Goal: Task Accomplishment & Management: Manage account settings

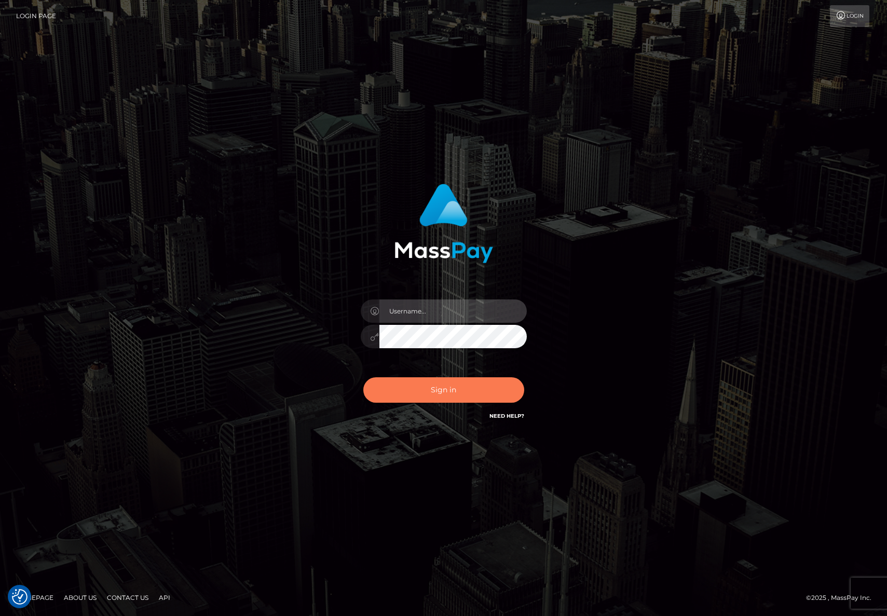
type input "efrain.ievpro"
click at [474, 397] on button "Sign in" at bounding box center [443, 389] width 161 height 25
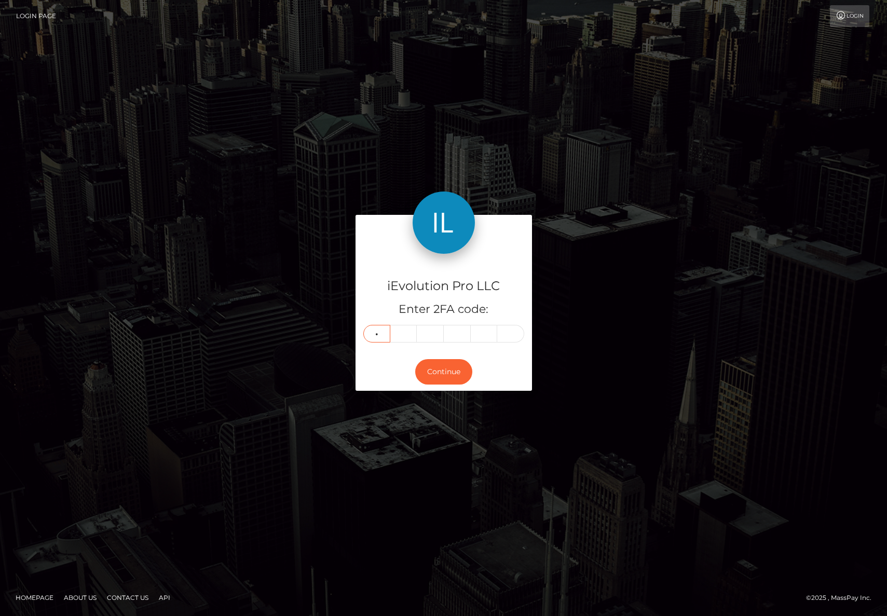
type input "8"
type input "5"
type input "0"
type input "8"
type input "0"
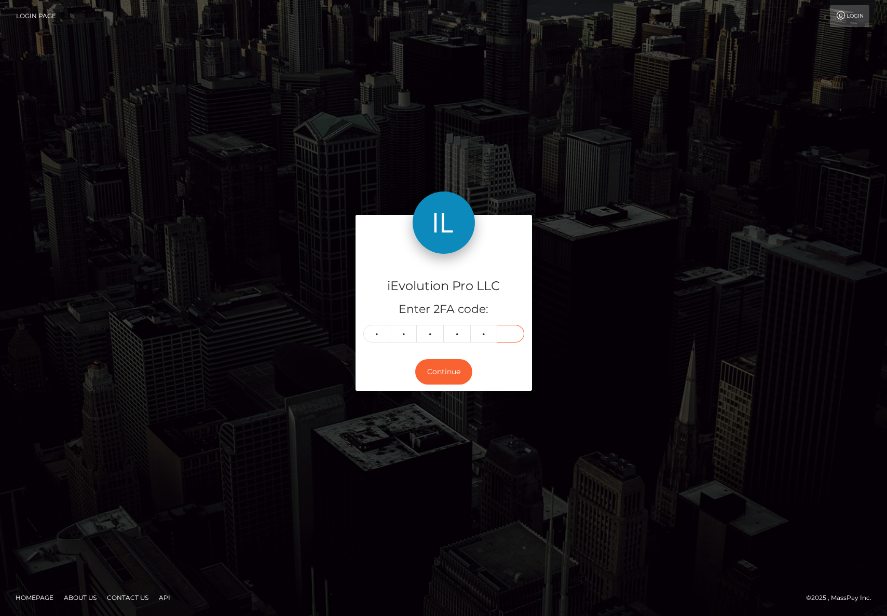
type input "7"
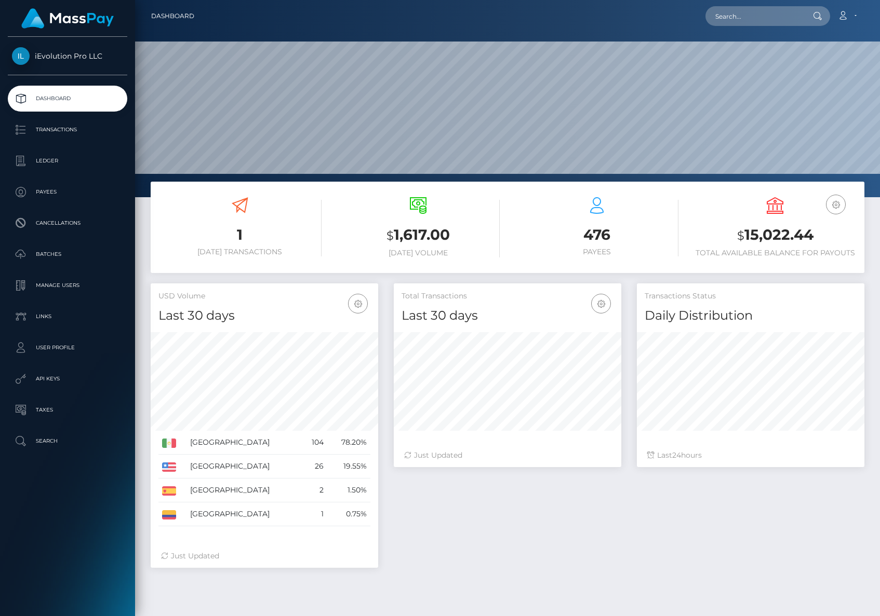
scroll to position [184, 227]
click at [83, 139] on link "Transactions" at bounding box center [67, 130] width 119 height 26
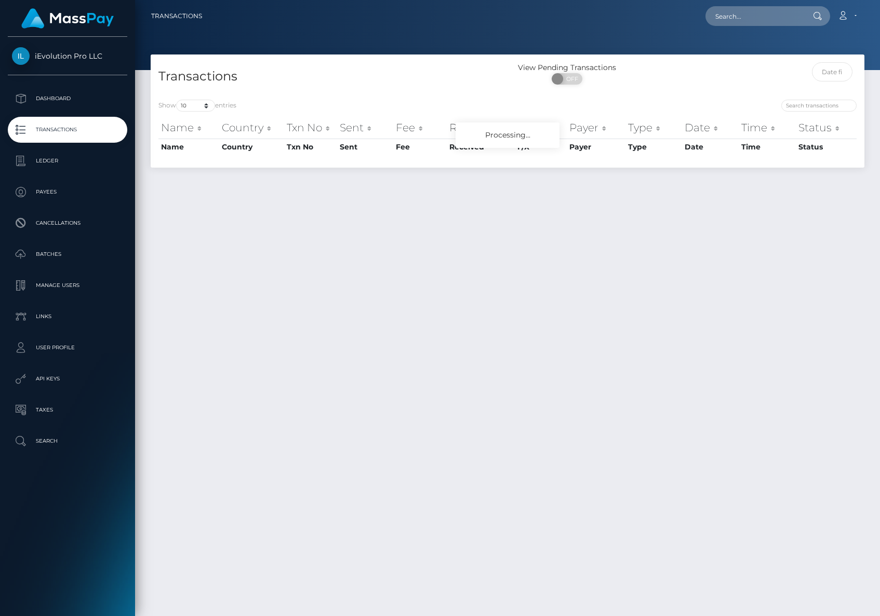
click at [73, 157] on p "Ledger" at bounding box center [67, 161] width 111 height 16
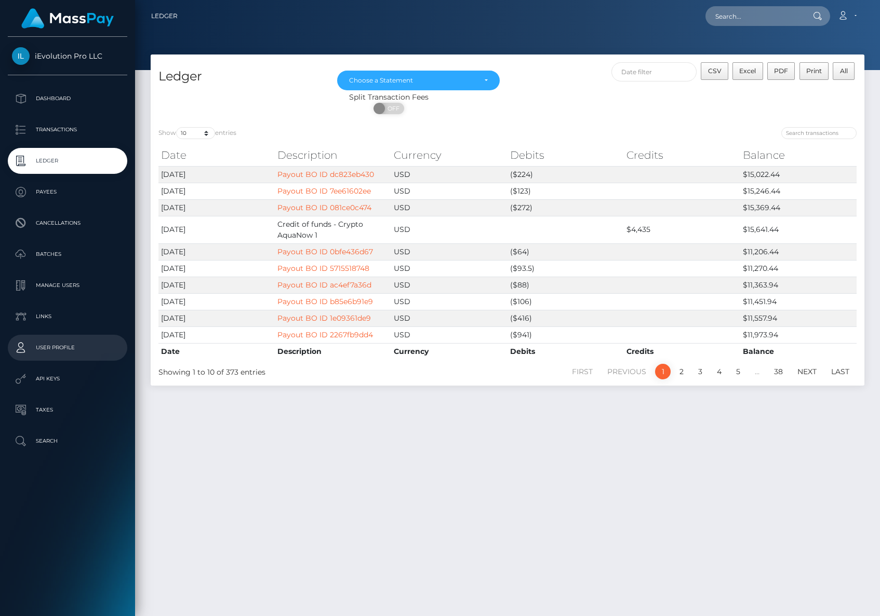
click at [62, 353] on p "User Profile" at bounding box center [67, 348] width 111 height 16
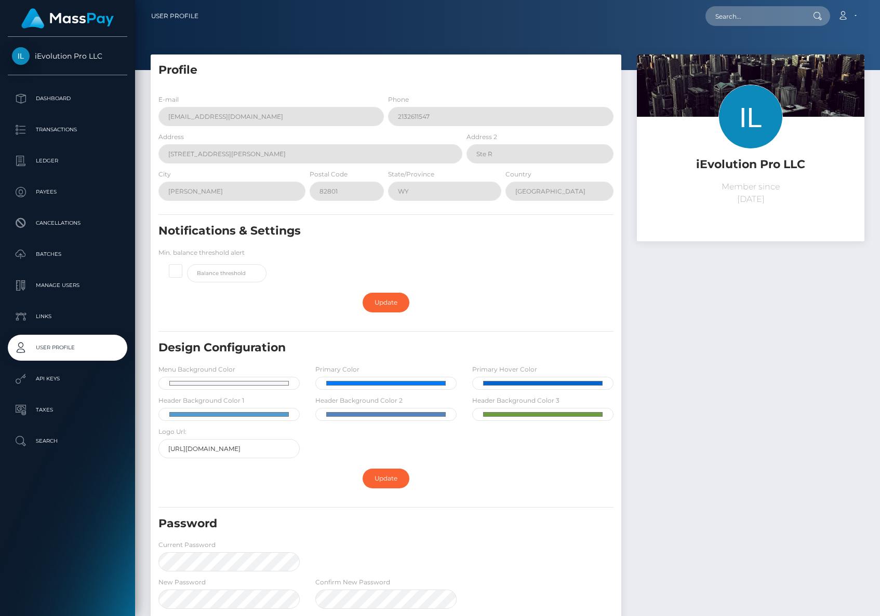
scroll to position [166, 0]
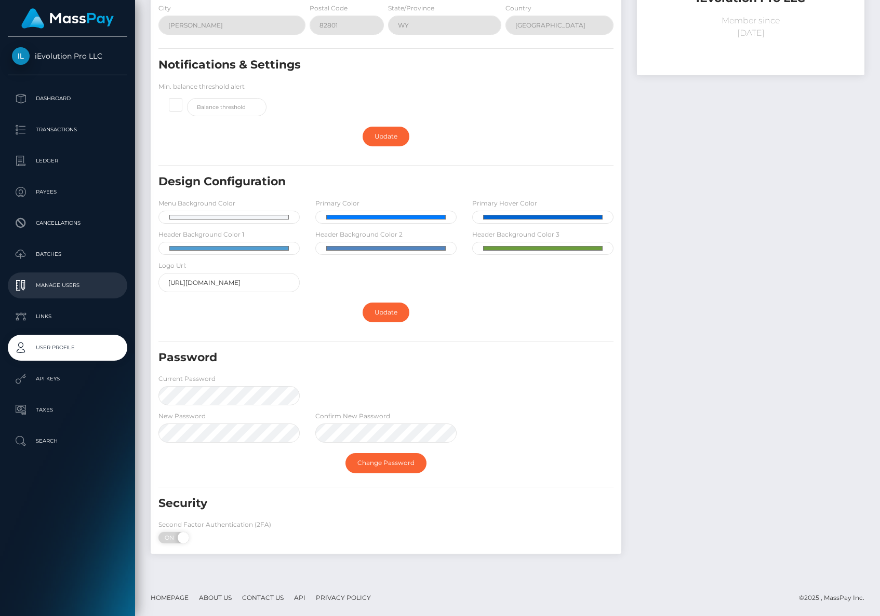
click at [76, 292] on p "Manage Users" at bounding box center [67, 286] width 111 height 16
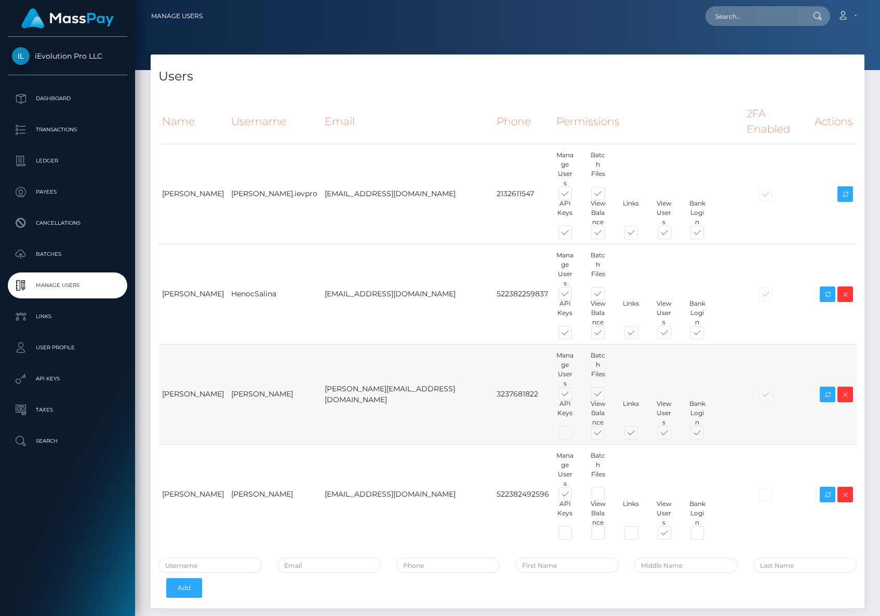
scroll to position [27, 0]
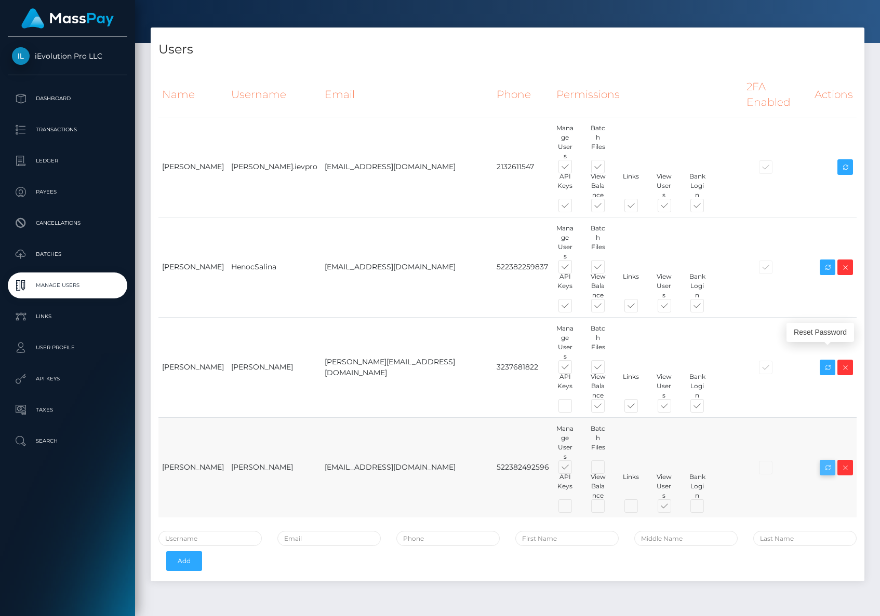
click at [831, 462] on icon at bounding box center [827, 468] width 12 height 13
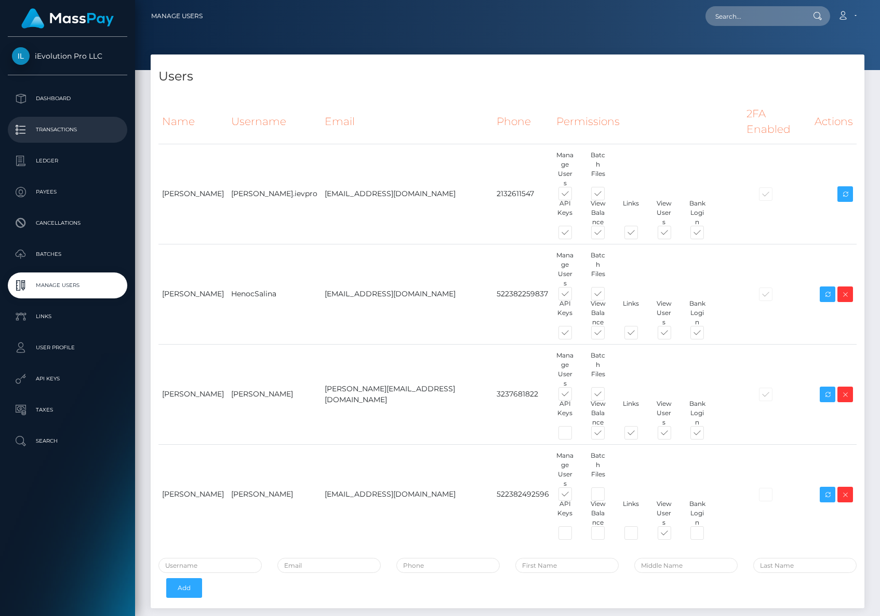
click at [82, 134] on p "Transactions" at bounding box center [67, 130] width 111 height 16
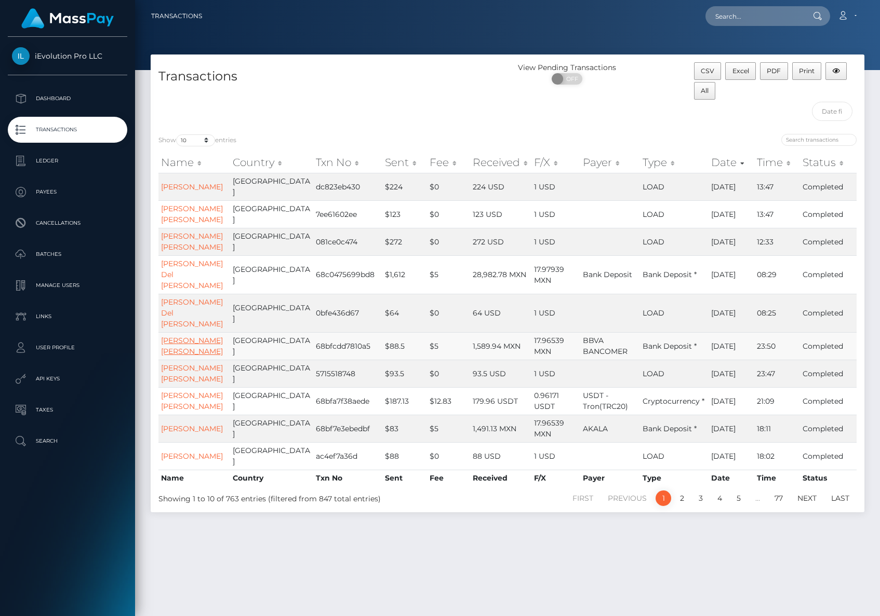
click at [187, 356] on link "Mario Alberto Vielmas Vielmas" at bounding box center [192, 346] width 62 height 20
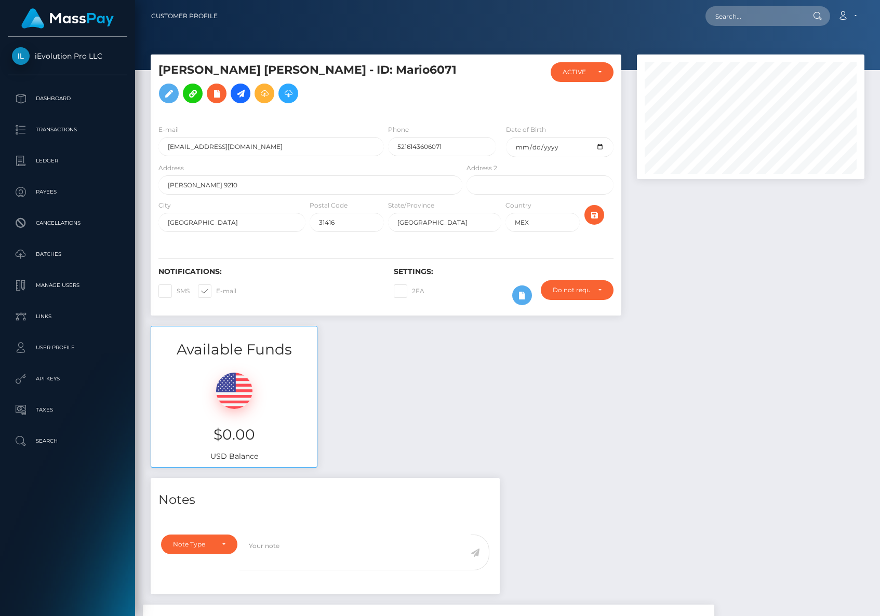
scroll to position [125, 227]
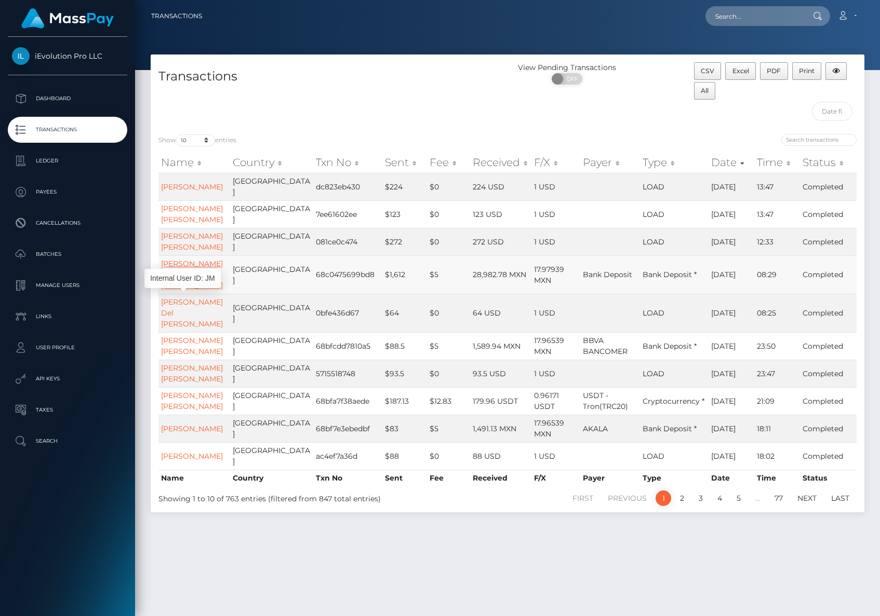
click at [185, 290] on link "Jaime Javier Del Angel Murillo" at bounding box center [192, 274] width 62 height 31
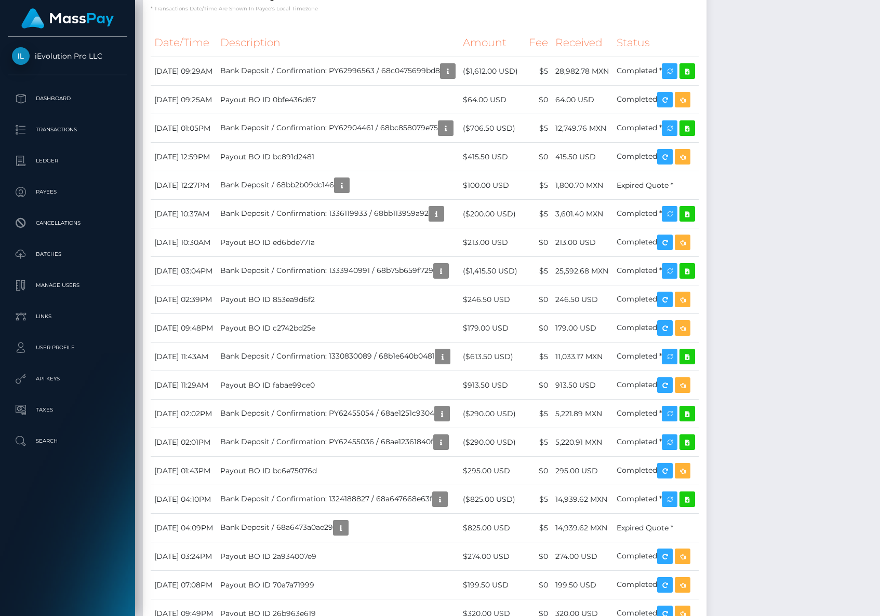
scroll to position [612, 0]
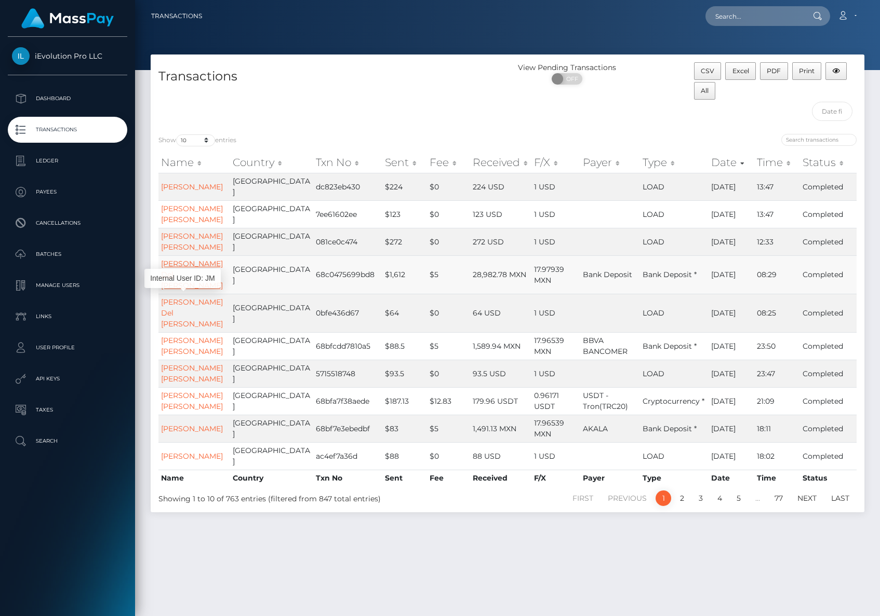
click at [177, 290] on link "[PERSON_NAME] Del [PERSON_NAME]" at bounding box center [192, 274] width 62 height 31
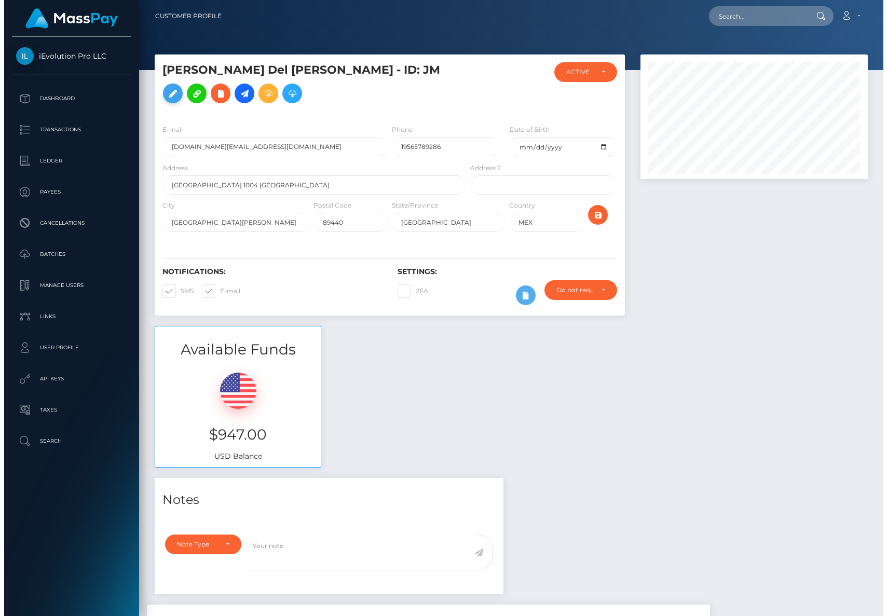
scroll to position [125, 227]
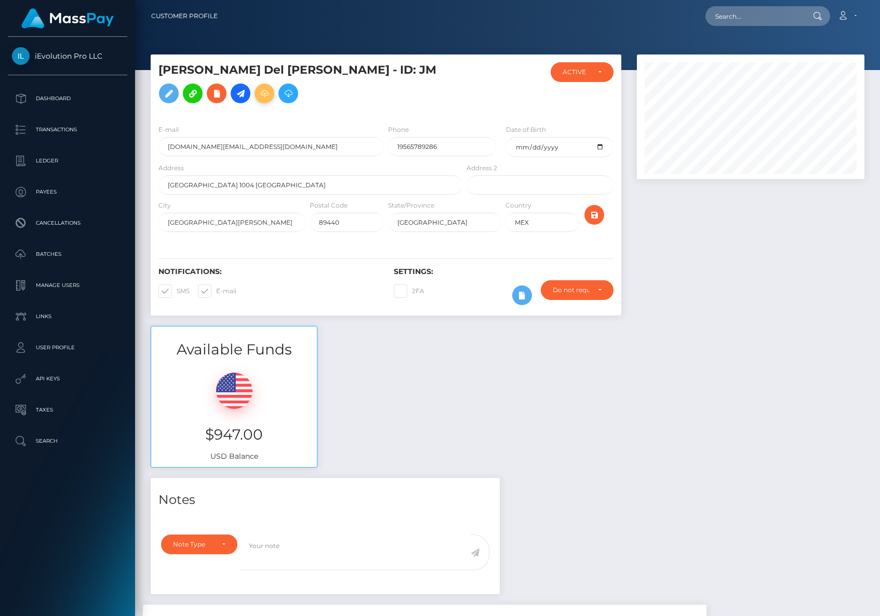
click at [254, 103] on button at bounding box center [264, 94] width 20 height 20
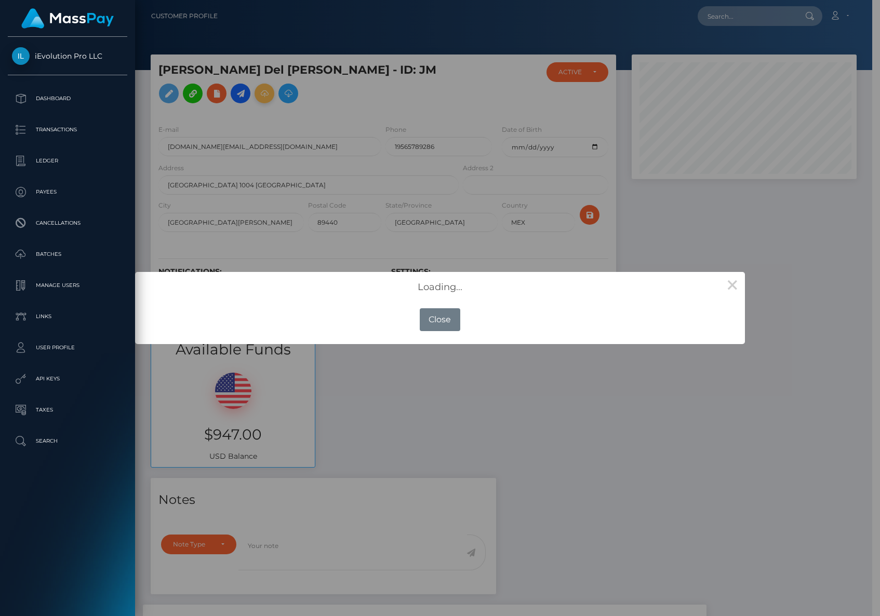
scroll to position [519107, 519004]
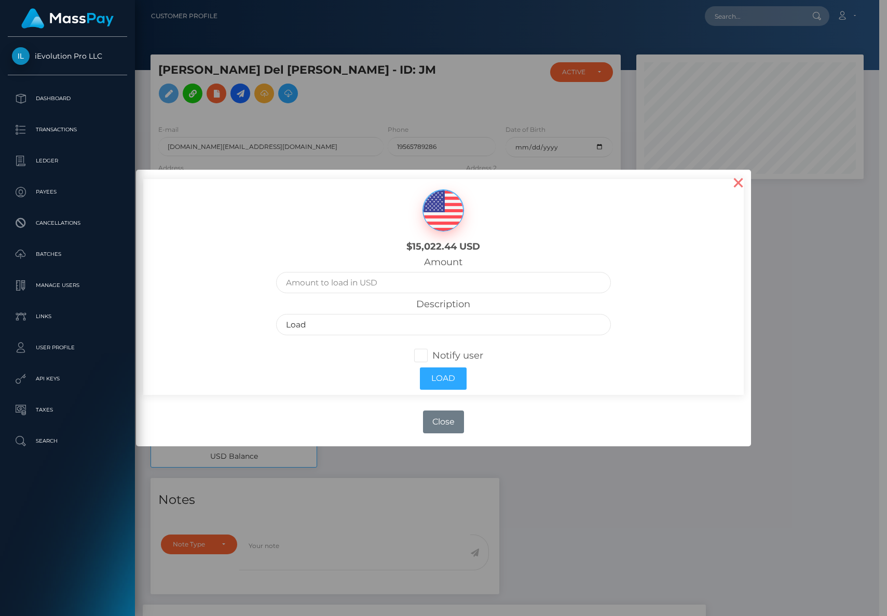
click at [734, 191] on button "×" at bounding box center [738, 182] width 25 height 25
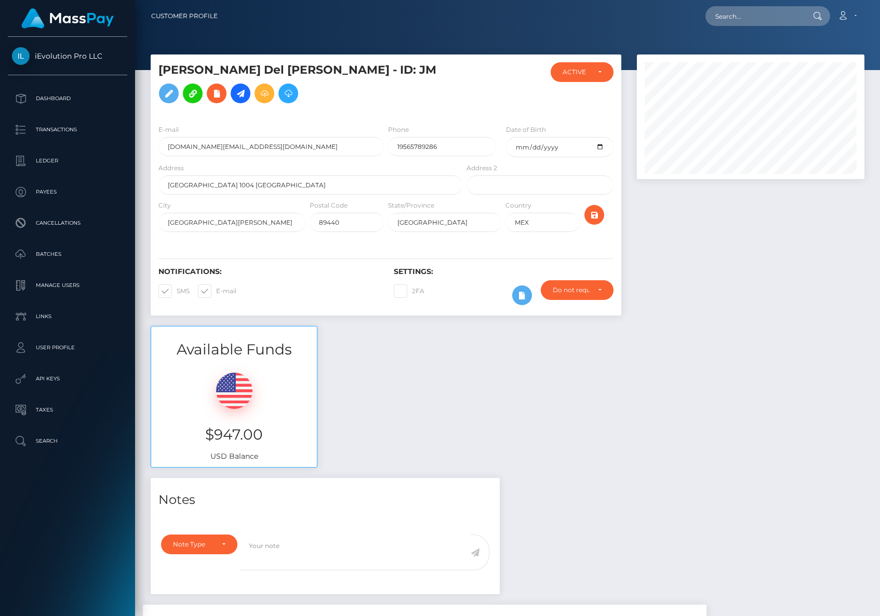
click at [182, 108] on h5 "Jaime Javier Del Angel Murillo - ID: JM" at bounding box center [307, 85] width 298 height 46
click at [234, 100] on icon at bounding box center [240, 93] width 12 height 13
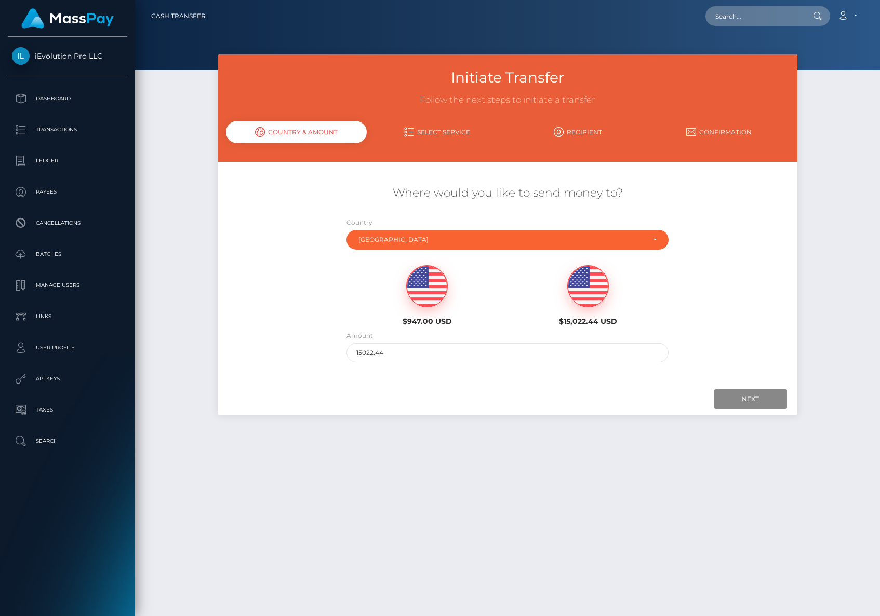
click at [419, 289] on img at bounding box center [427, 287] width 41 height 42
type input "947"
click at [749, 401] on input "Next" at bounding box center [750, 399] width 73 height 20
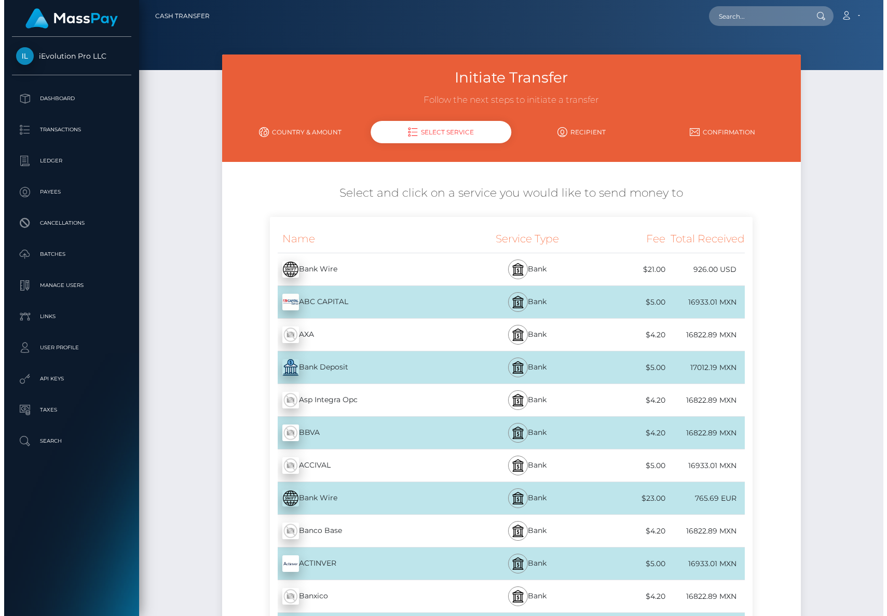
scroll to position [253, 0]
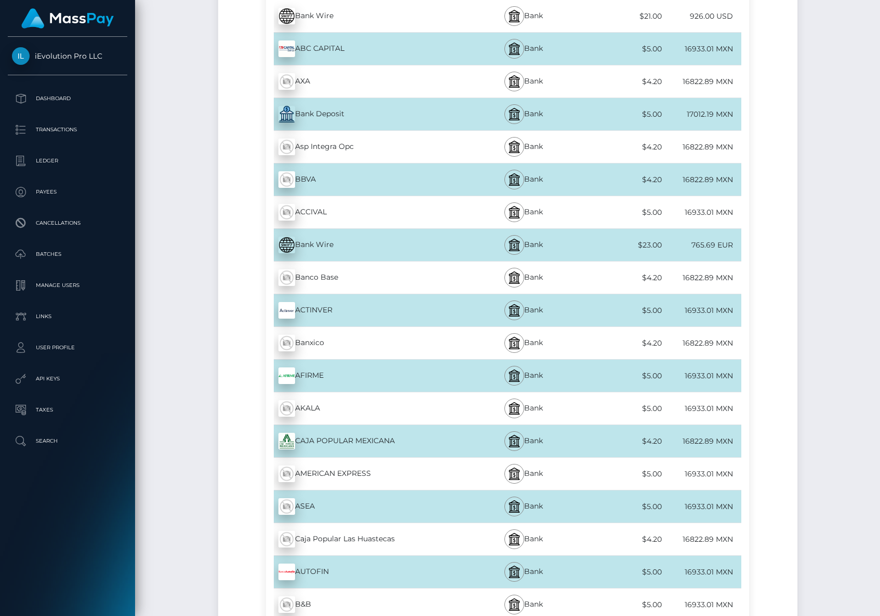
click at [360, 114] on div "Bank Deposit - MXN" at bounding box center [365, 114] width 198 height 29
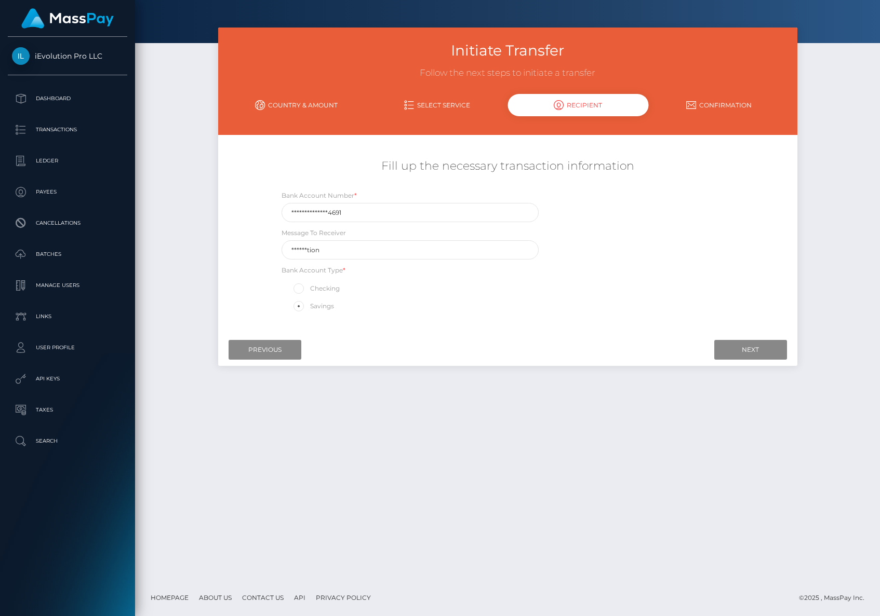
scroll to position [0, 0]
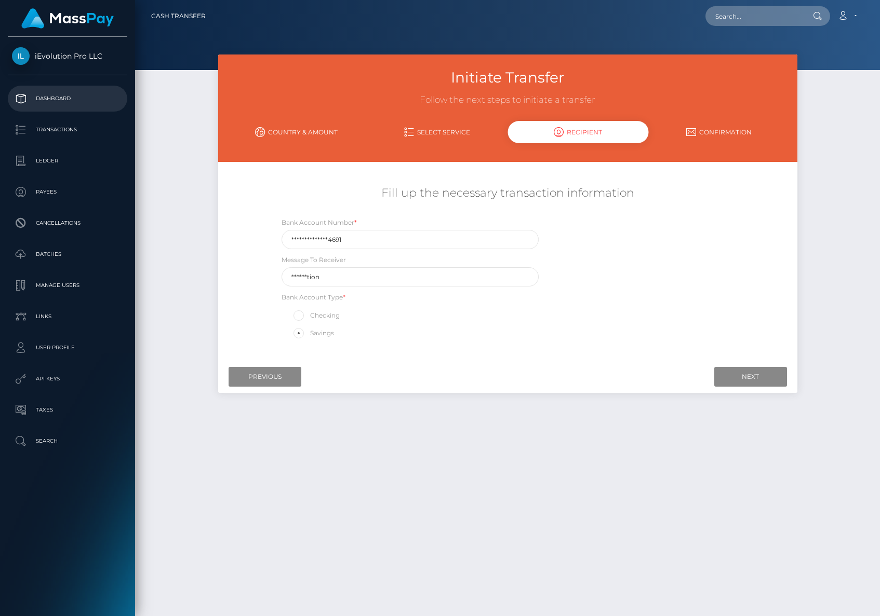
click at [76, 98] on p "Dashboard" at bounding box center [67, 99] width 111 height 16
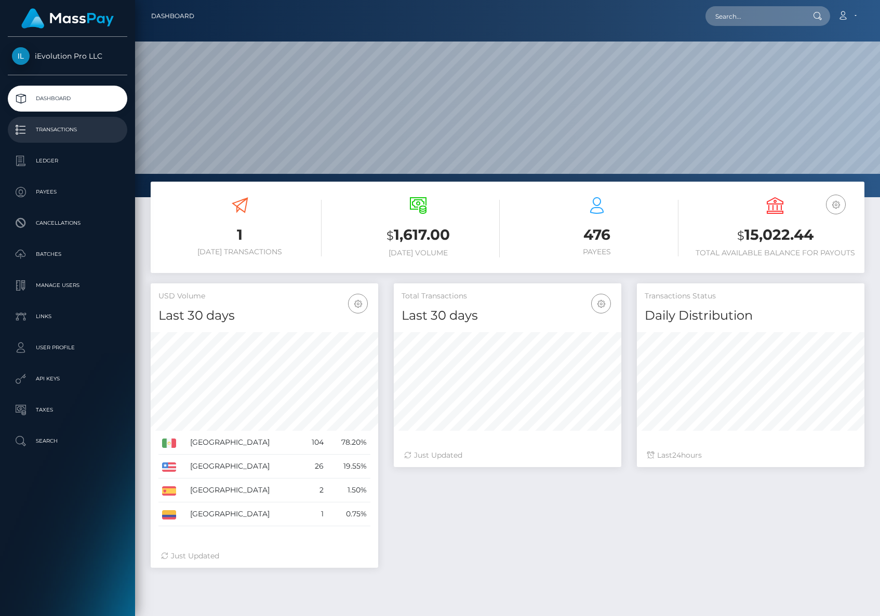
scroll to position [184, 227]
click at [71, 132] on p "Transactions" at bounding box center [67, 130] width 111 height 16
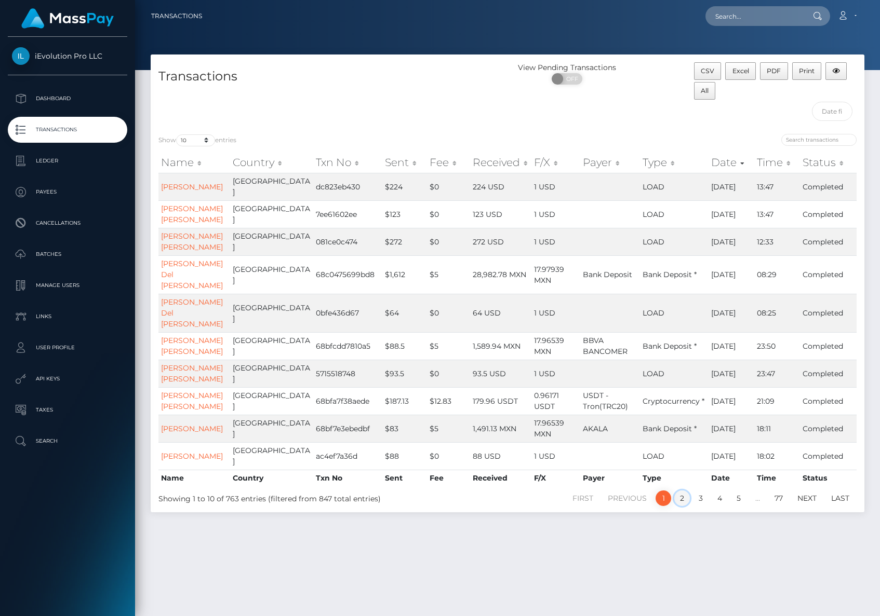
click at [680, 506] on link "2" at bounding box center [682, 499] width 16 height 16
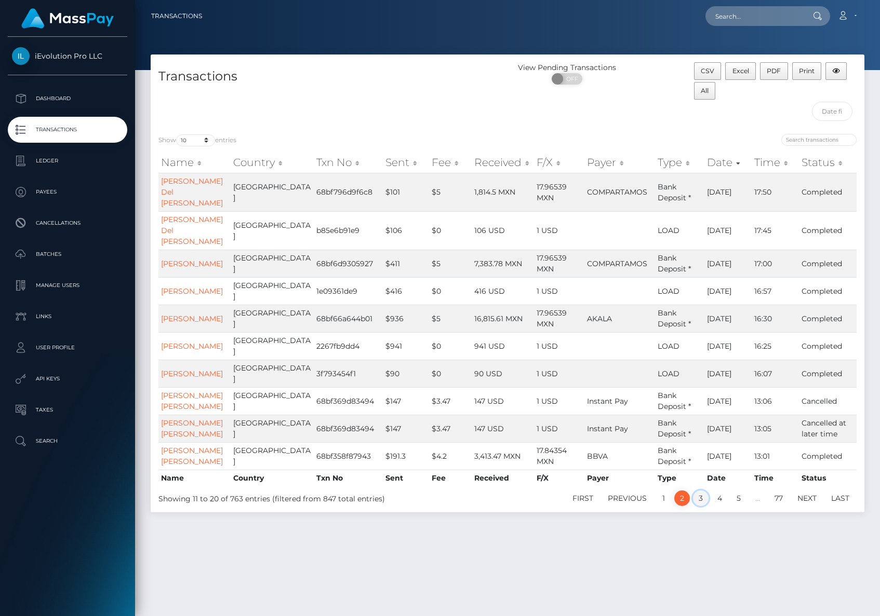
click at [702, 491] on link "3" at bounding box center [701, 499] width 16 height 16
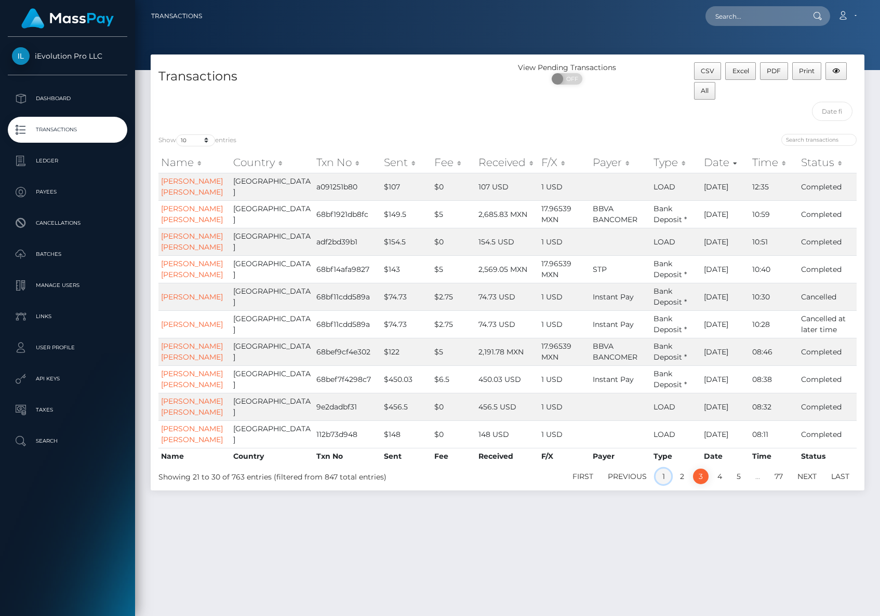
click at [665, 484] on link "1" at bounding box center [663, 477] width 16 height 16
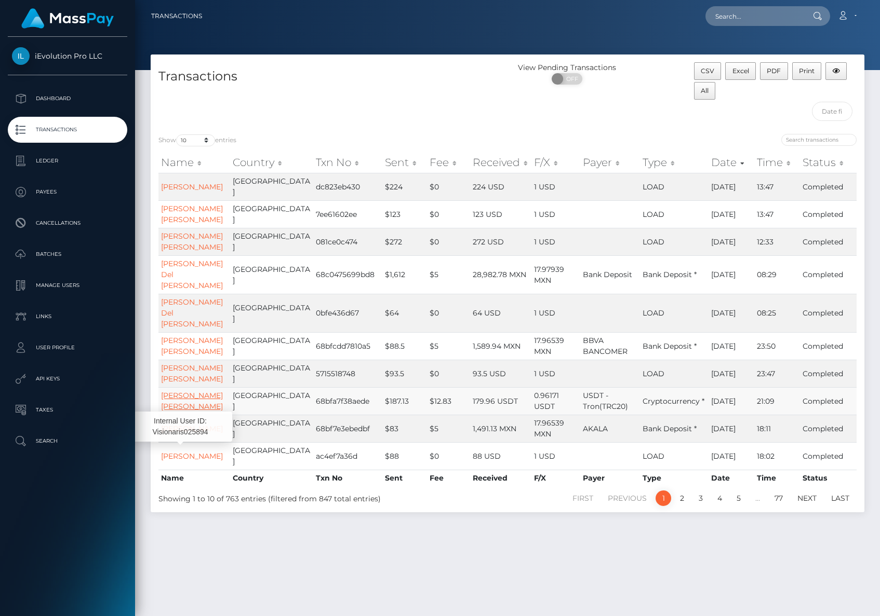
click at [178, 411] on link "[PERSON_NAME] [PERSON_NAME]" at bounding box center [192, 401] width 62 height 20
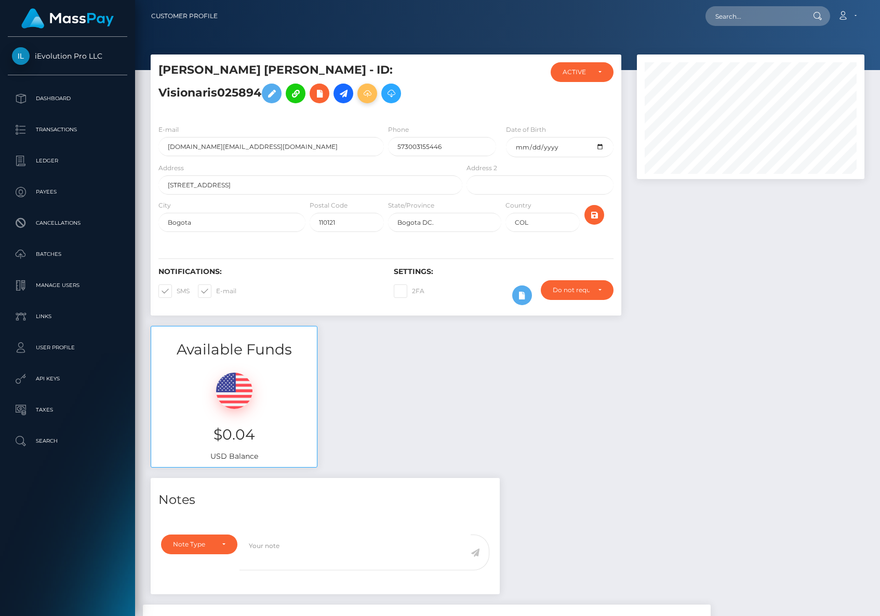
click at [361, 94] on icon at bounding box center [367, 93] width 12 height 13
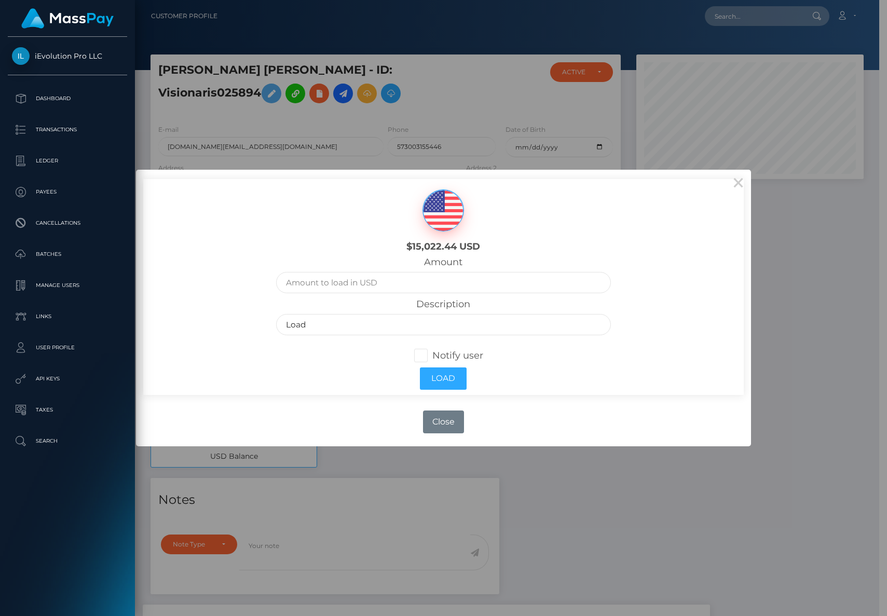
click at [722, 181] on div "$15,022.44 USD Amount Description Load Notify user Load" at bounding box center [443, 287] width 600 height 216
click at [745, 185] on button "×" at bounding box center [738, 182] width 25 height 25
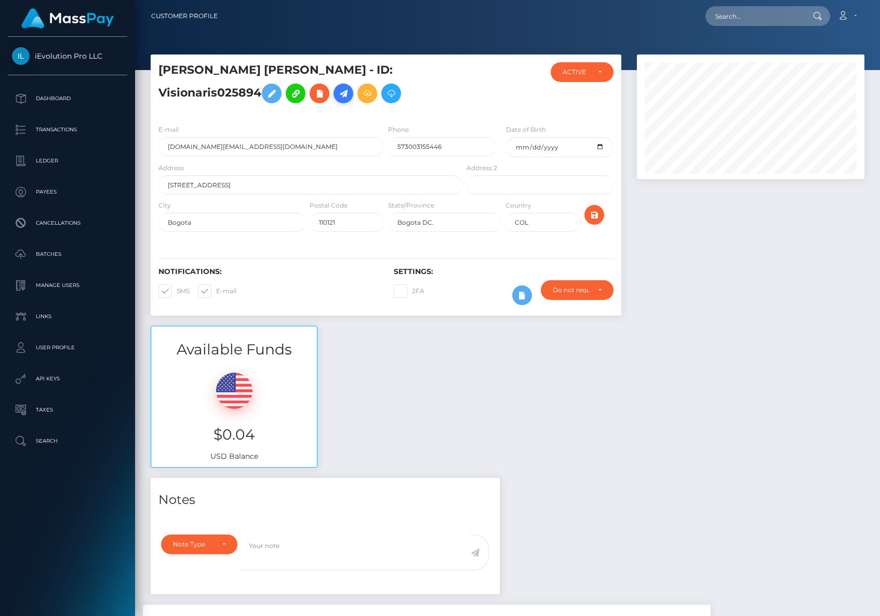
click at [337, 100] on icon at bounding box center [343, 93] width 12 height 13
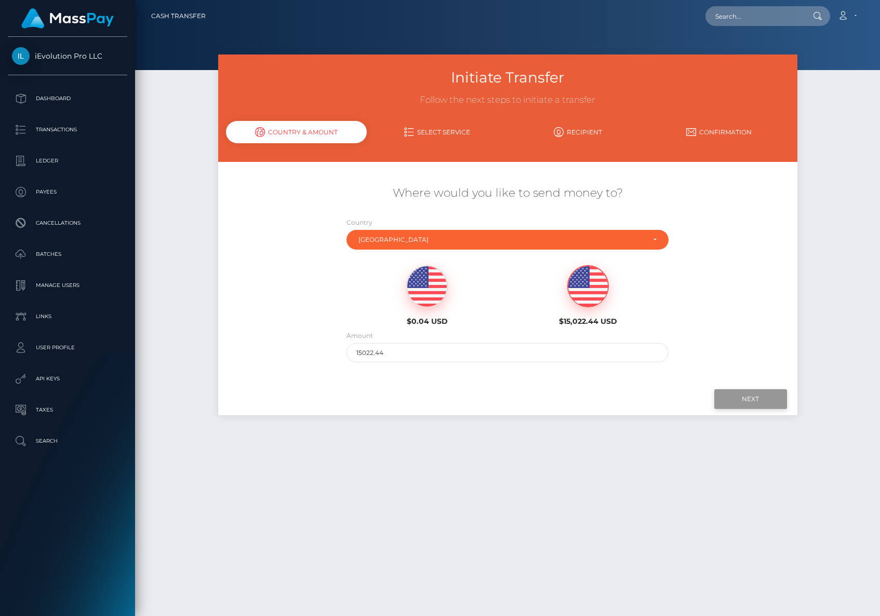
click at [716, 395] on input "Next" at bounding box center [750, 399] width 73 height 20
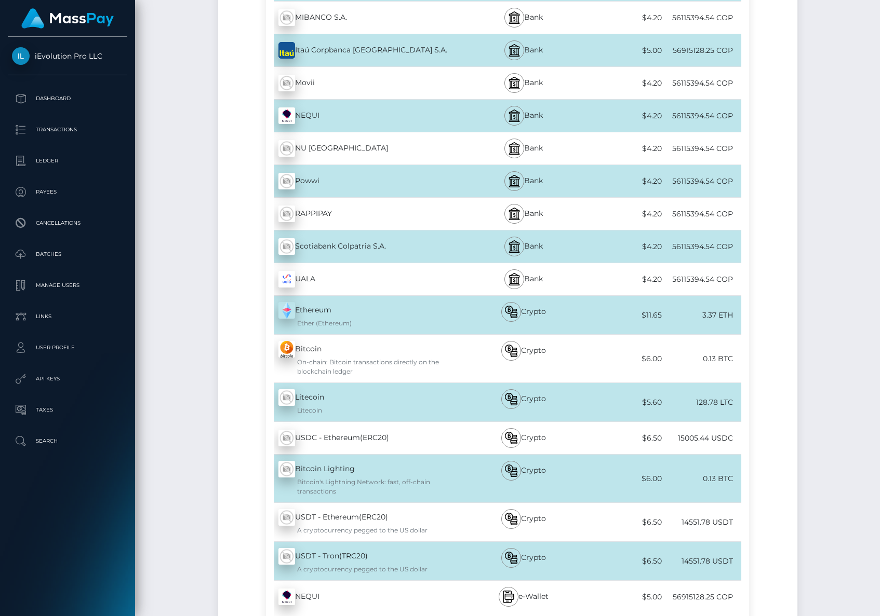
scroll to position [2636, 0]
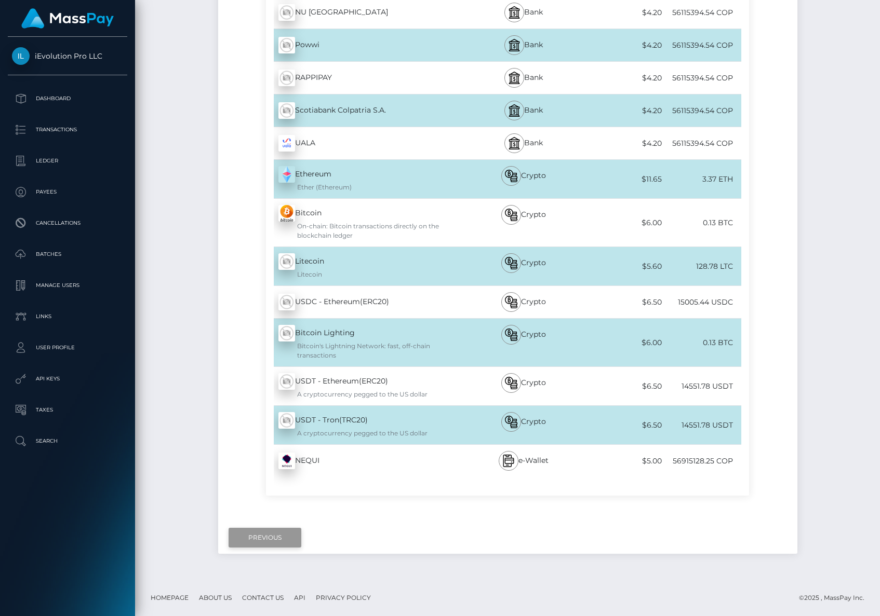
click at [274, 539] on input "Previous" at bounding box center [264, 538] width 73 height 20
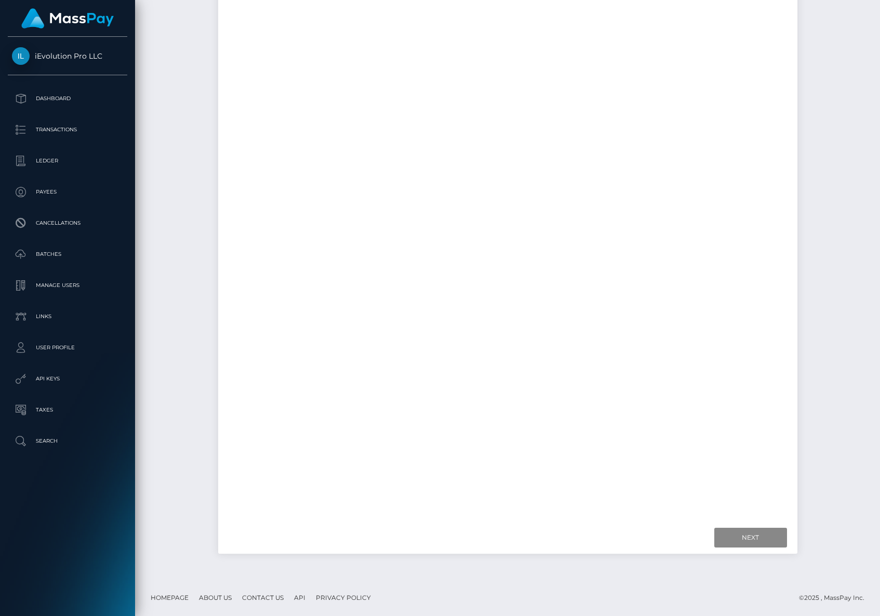
scroll to position [27, 0]
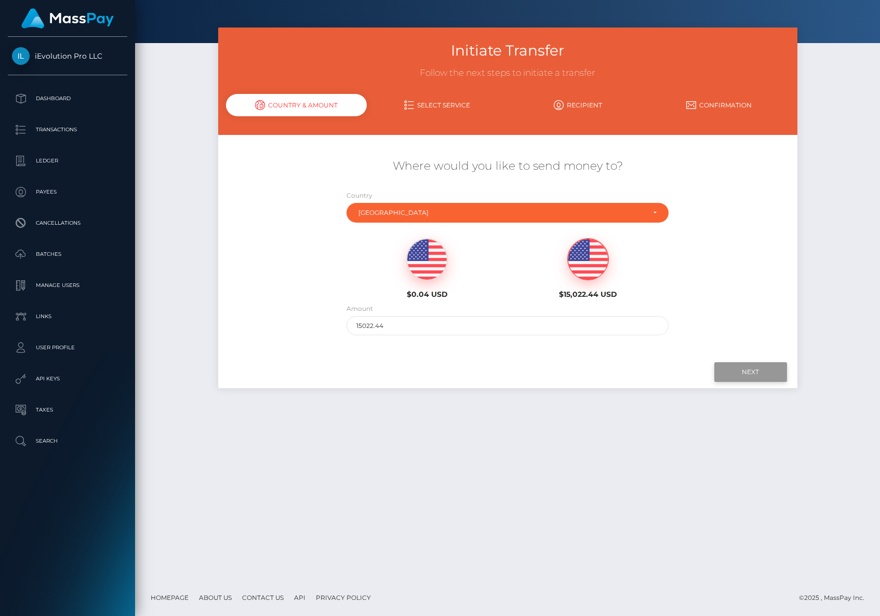
click at [725, 369] on input "Next" at bounding box center [750, 372] width 73 height 20
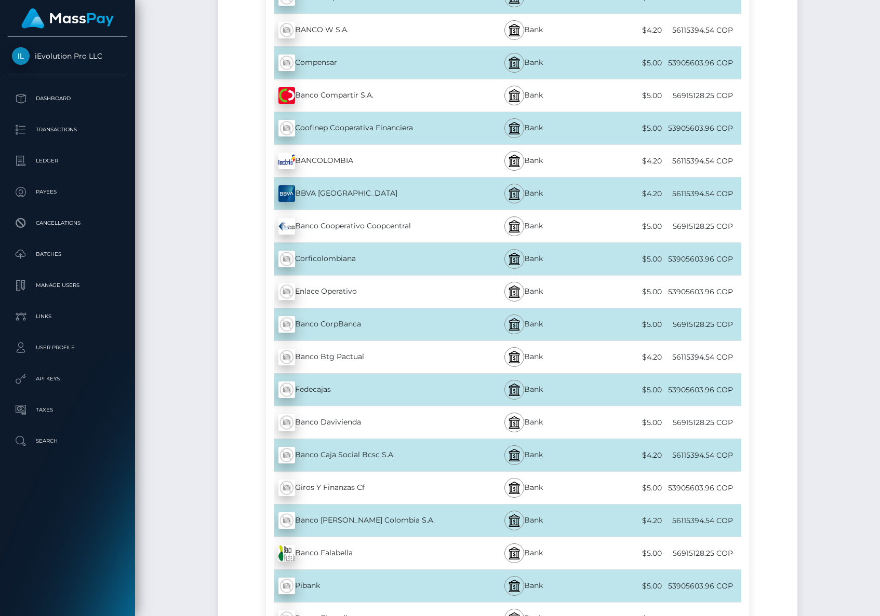
scroll to position [2636, 0]
